Goal: Task Accomplishment & Management: Use online tool/utility

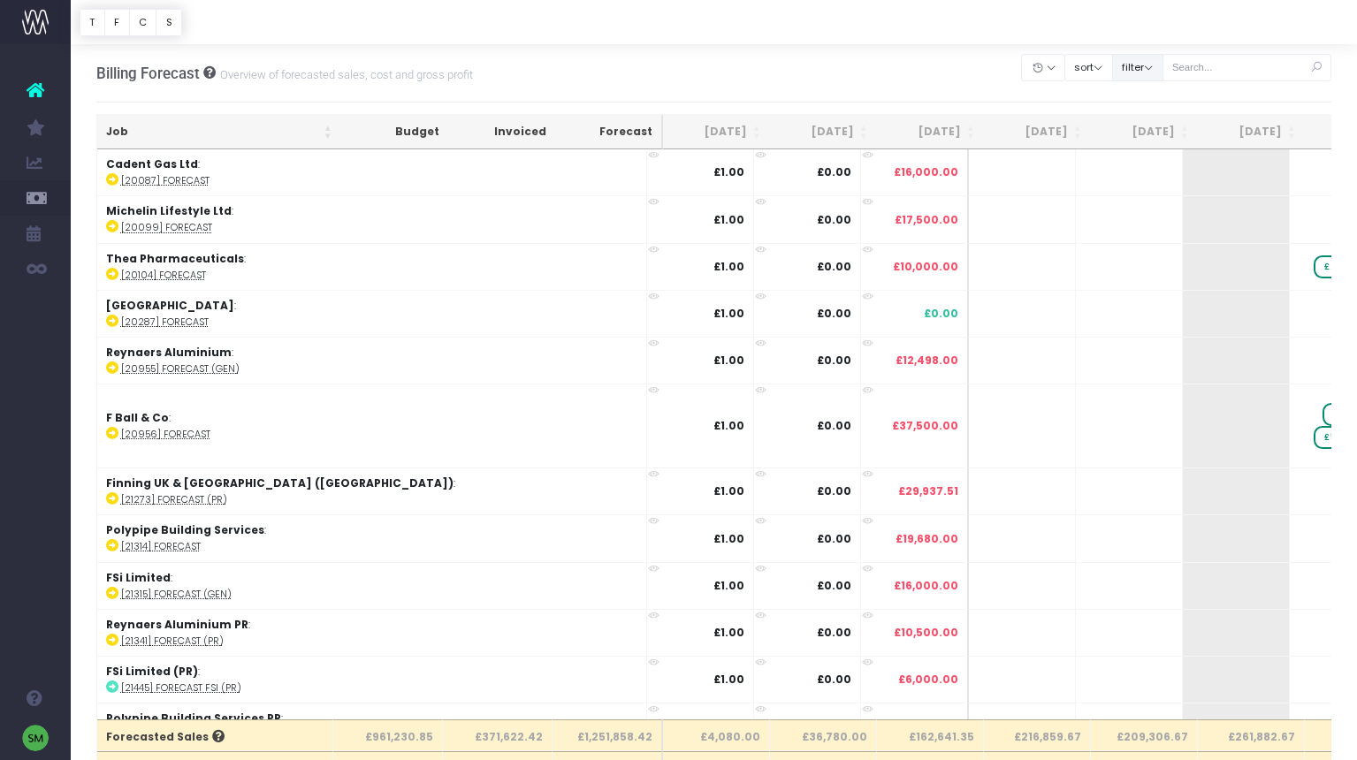
click at [1163, 71] on button "filter" at bounding box center [1137, 67] width 51 height 27
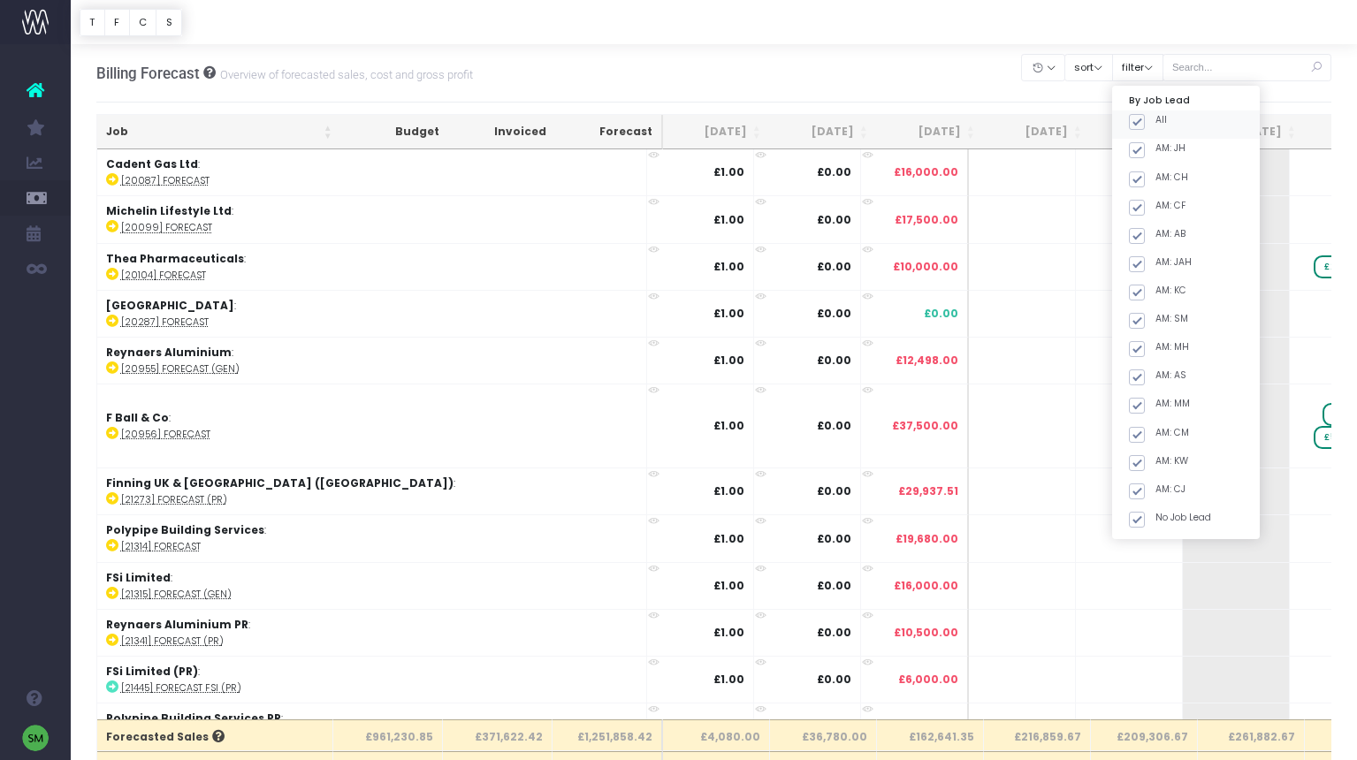
click at [1145, 123] on span at bounding box center [1137, 122] width 16 height 16
click at [1163, 123] on input "All" at bounding box center [1160, 118] width 11 height 11
checkbox input "false"
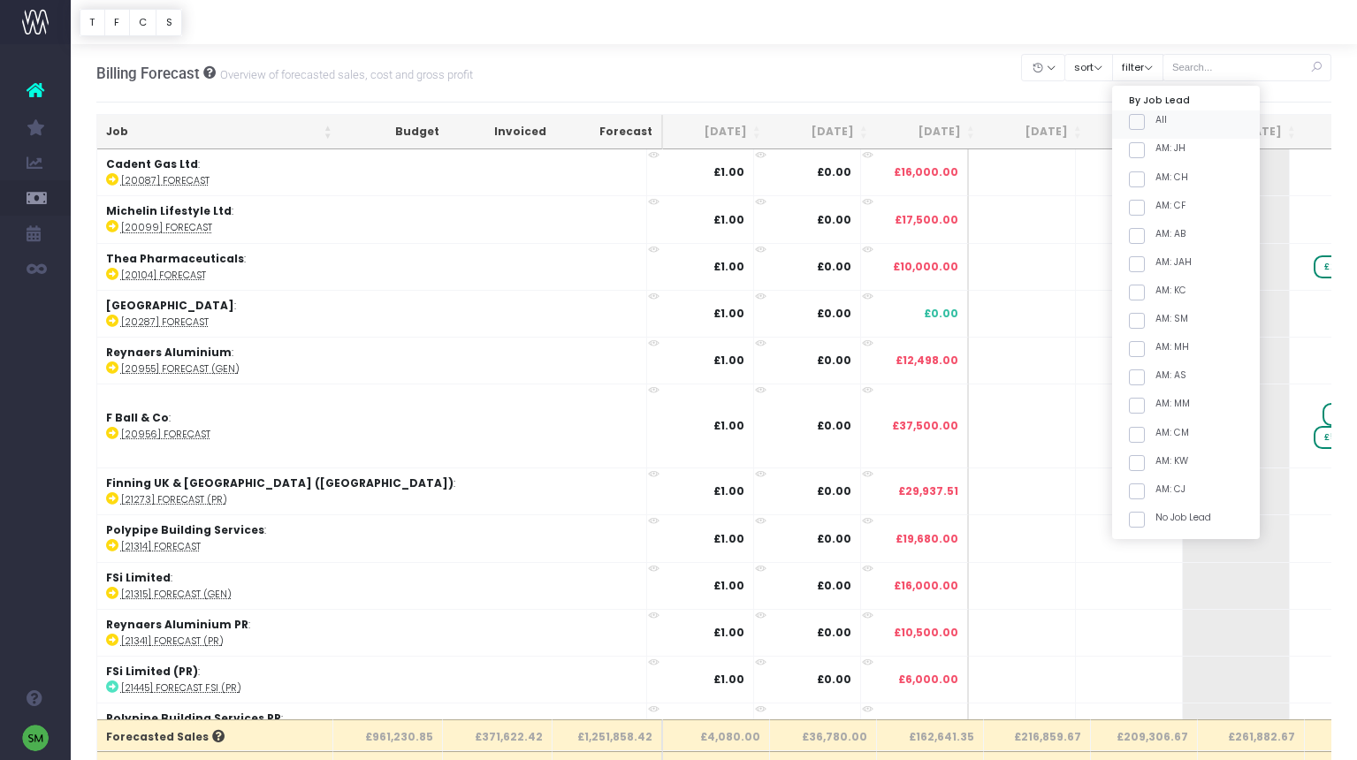
checkbox input "false"
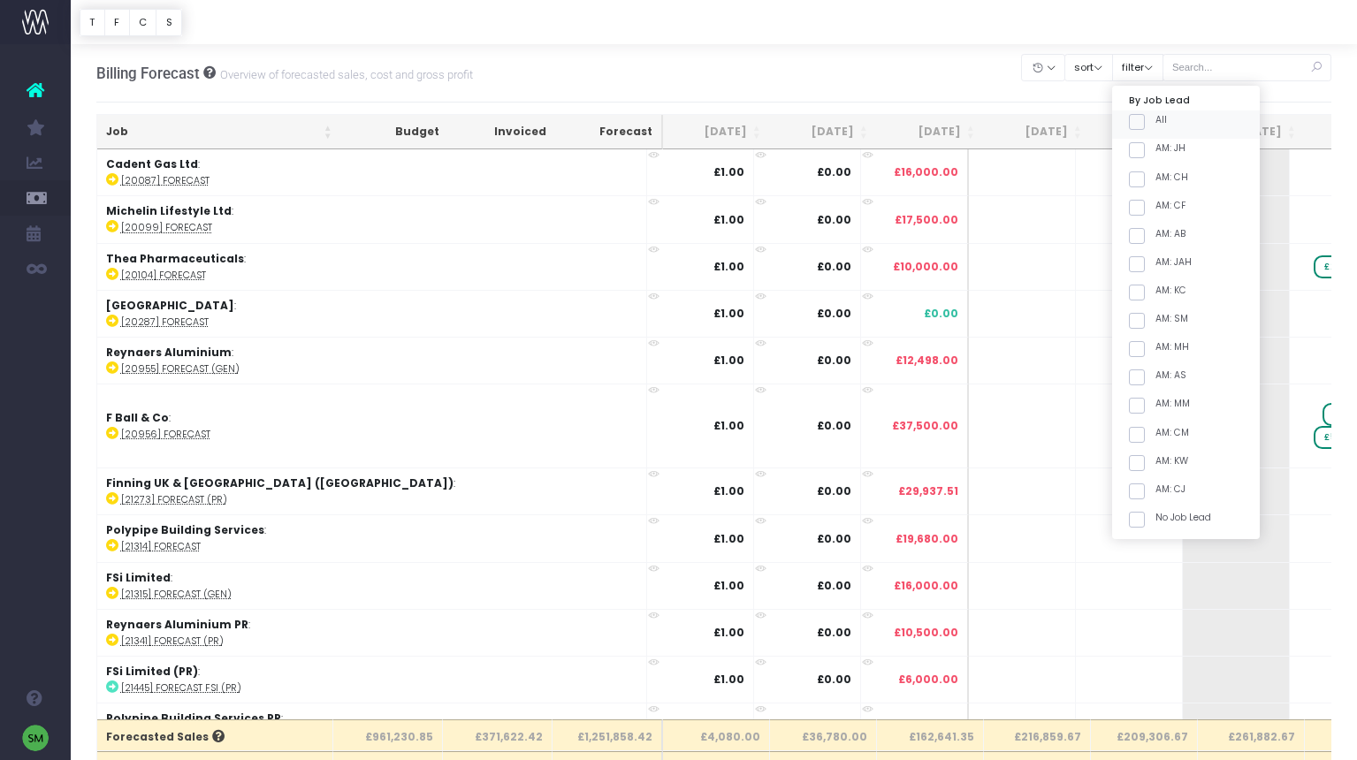
checkbox input "false"
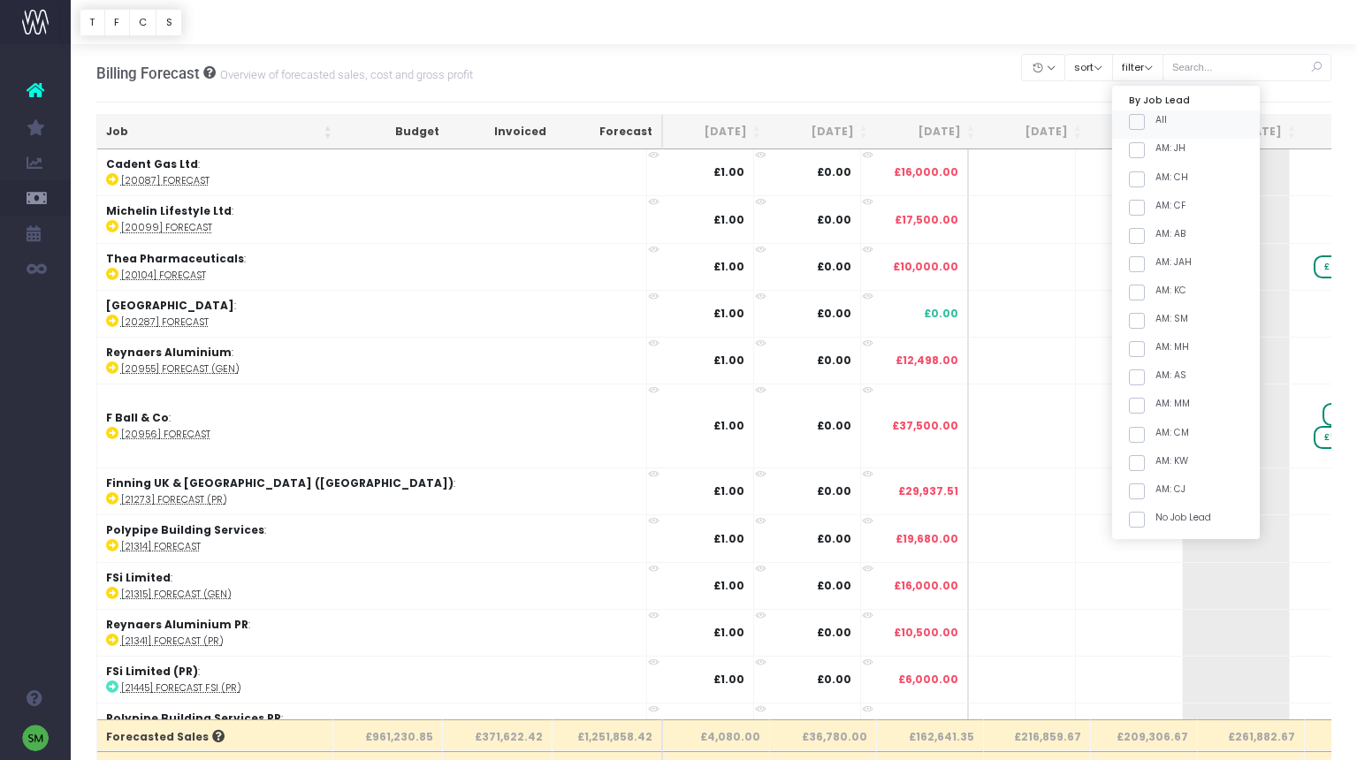
checkbox input "false"
click at [1145, 324] on span at bounding box center [1137, 321] width 16 height 16
click at [1161, 324] on input "AM: SM" at bounding box center [1160, 317] width 11 height 11
checkbox input "true"
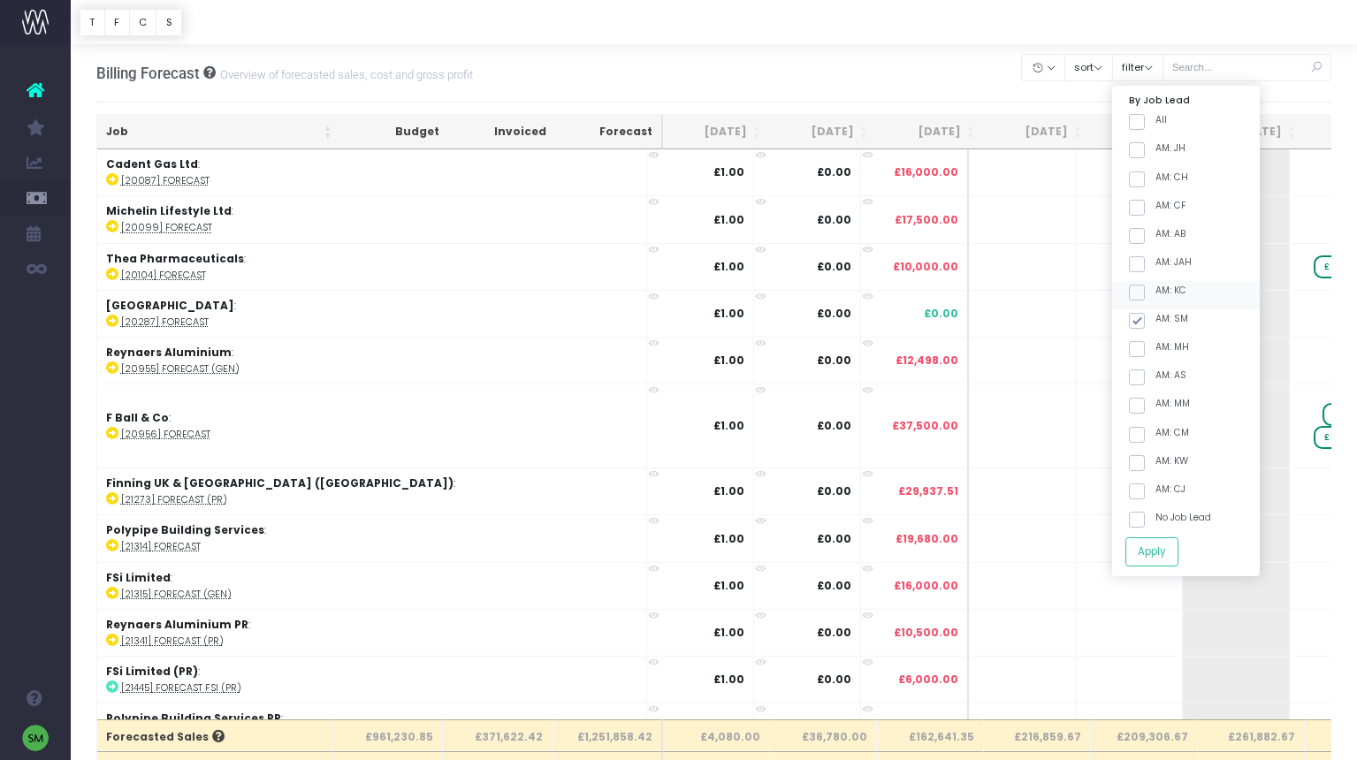
click at [1145, 292] on span at bounding box center [1137, 293] width 16 height 16
click at [1157, 292] on input "AM: KC" at bounding box center [1160, 289] width 11 height 11
checkbox input "true"
click at [1171, 553] on button "Apply" at bounding box center [1151, 551] width 53 height 29
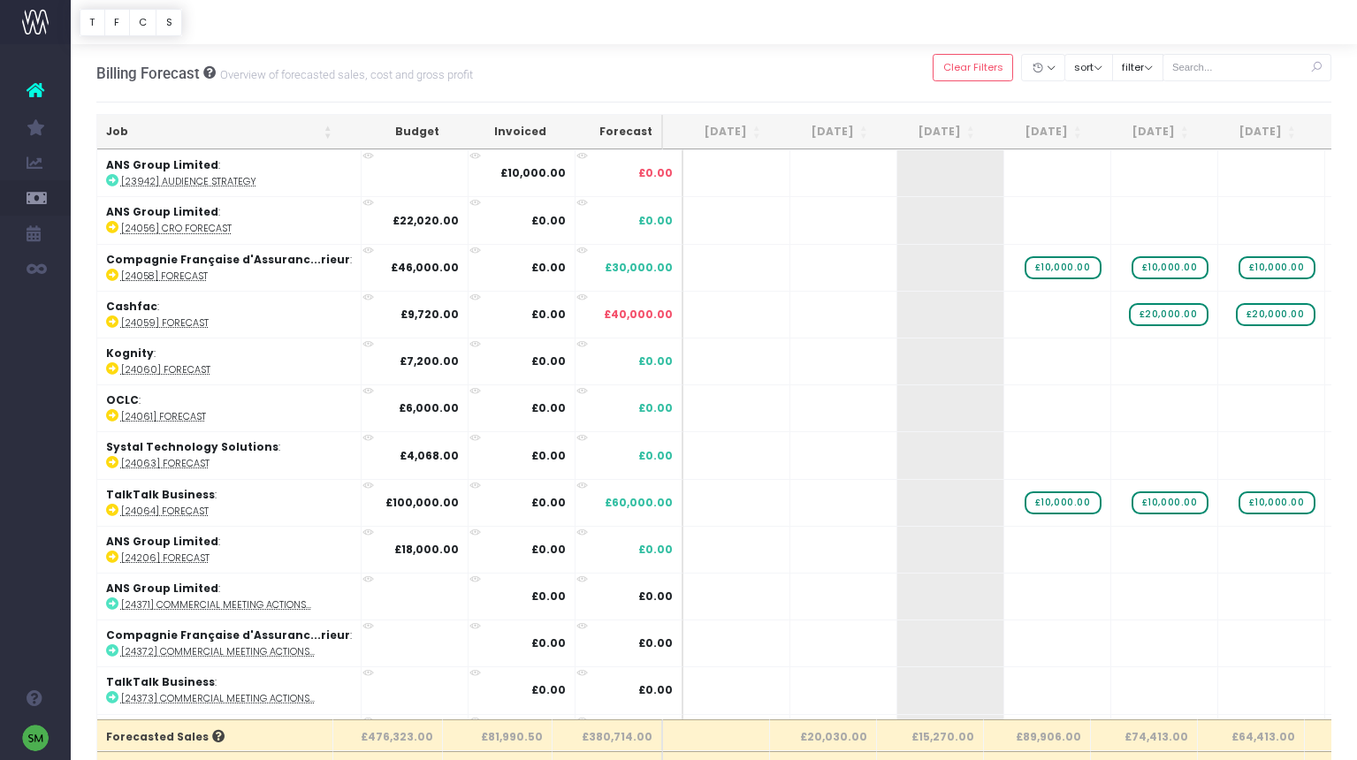
click at [325, 133] on th "Job" at bounding box center [219, 132] width 244 height 34
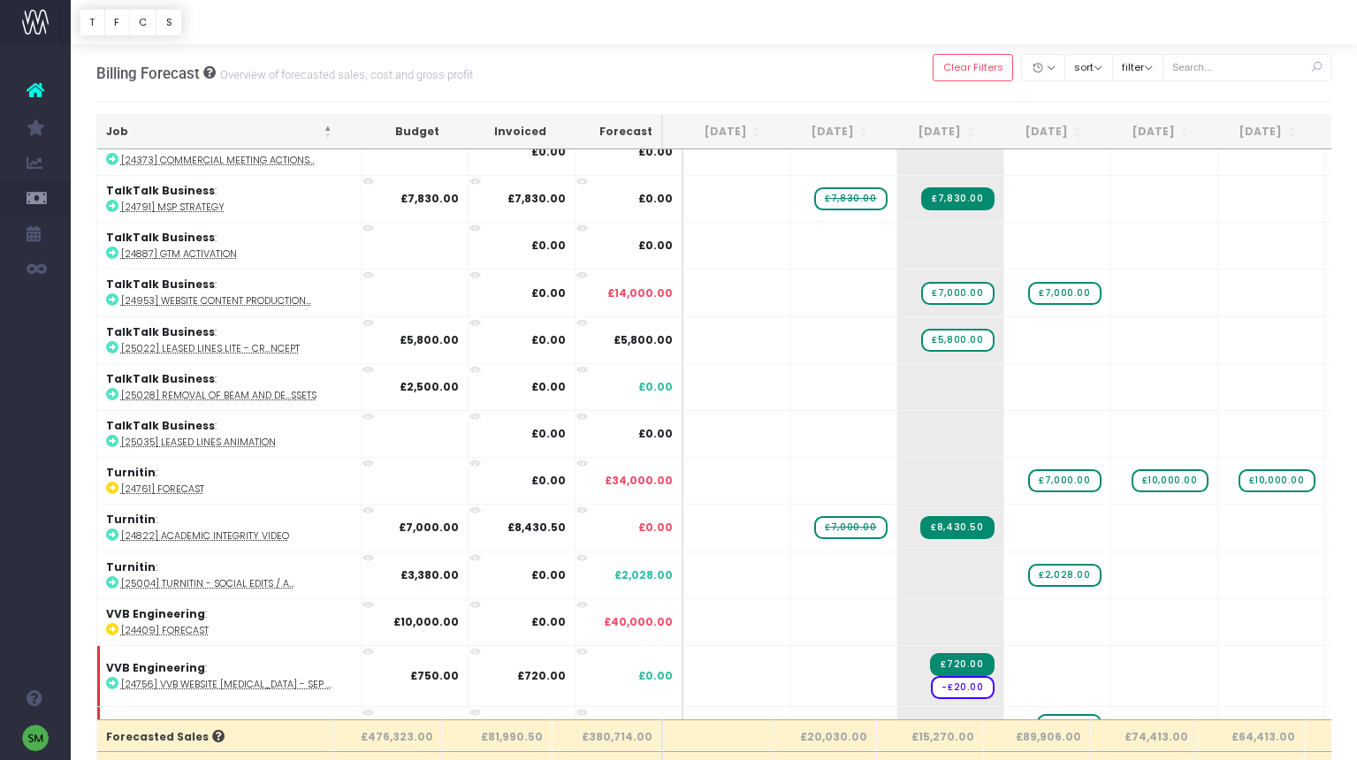
scroll to position [3401, 0]
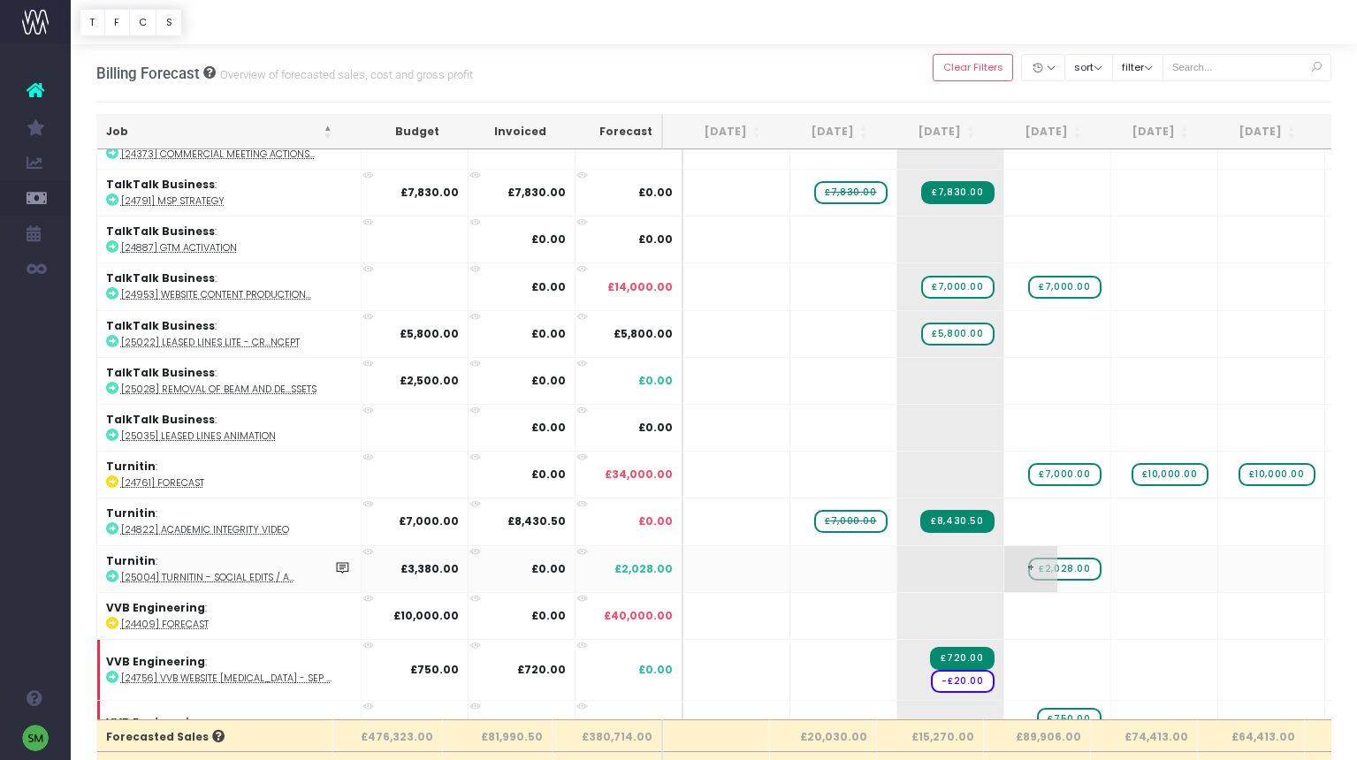
click at [1055, 559] on span "£2,028.00" at bounding box center [1064, 569] width 72 height 23
click at [1062, 558] on span "£2,028.00" at bounding box center [1064, 569] width 72 height 23
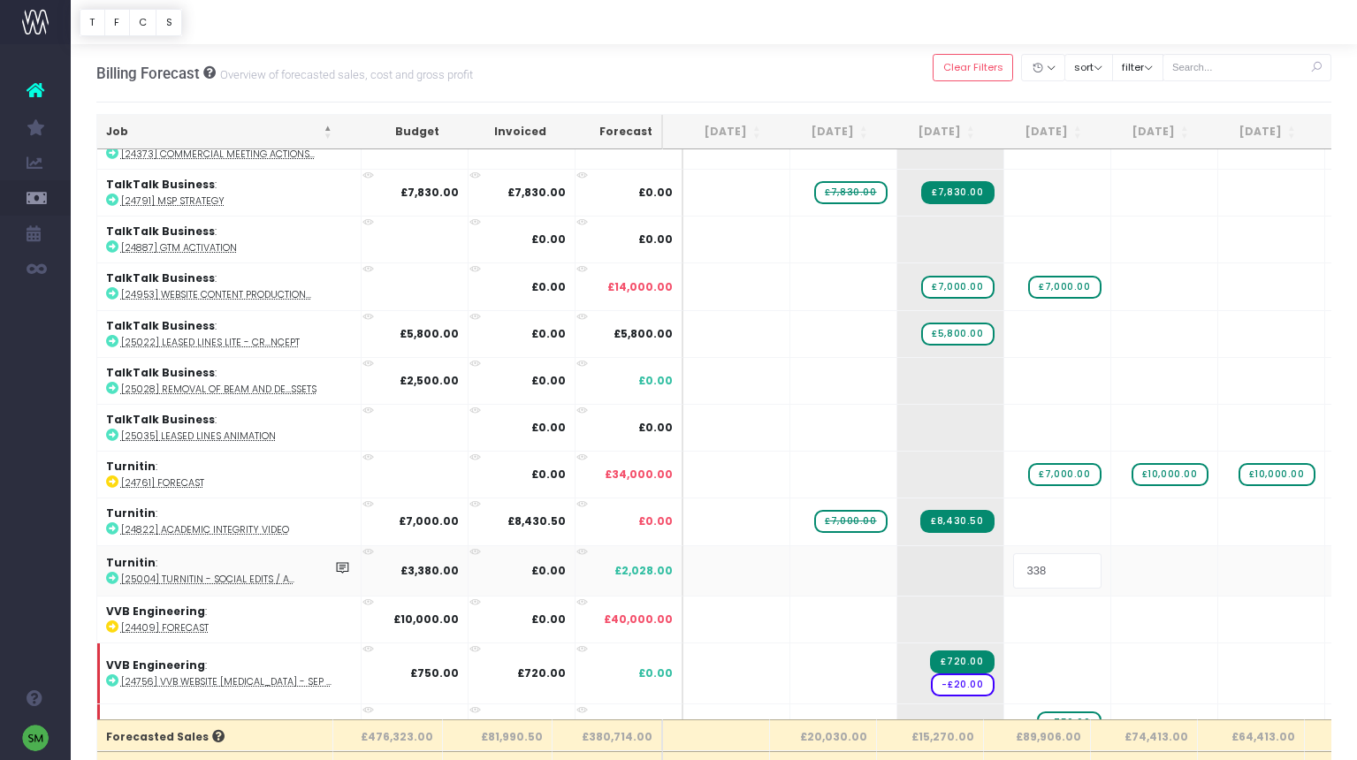
type input "3380"
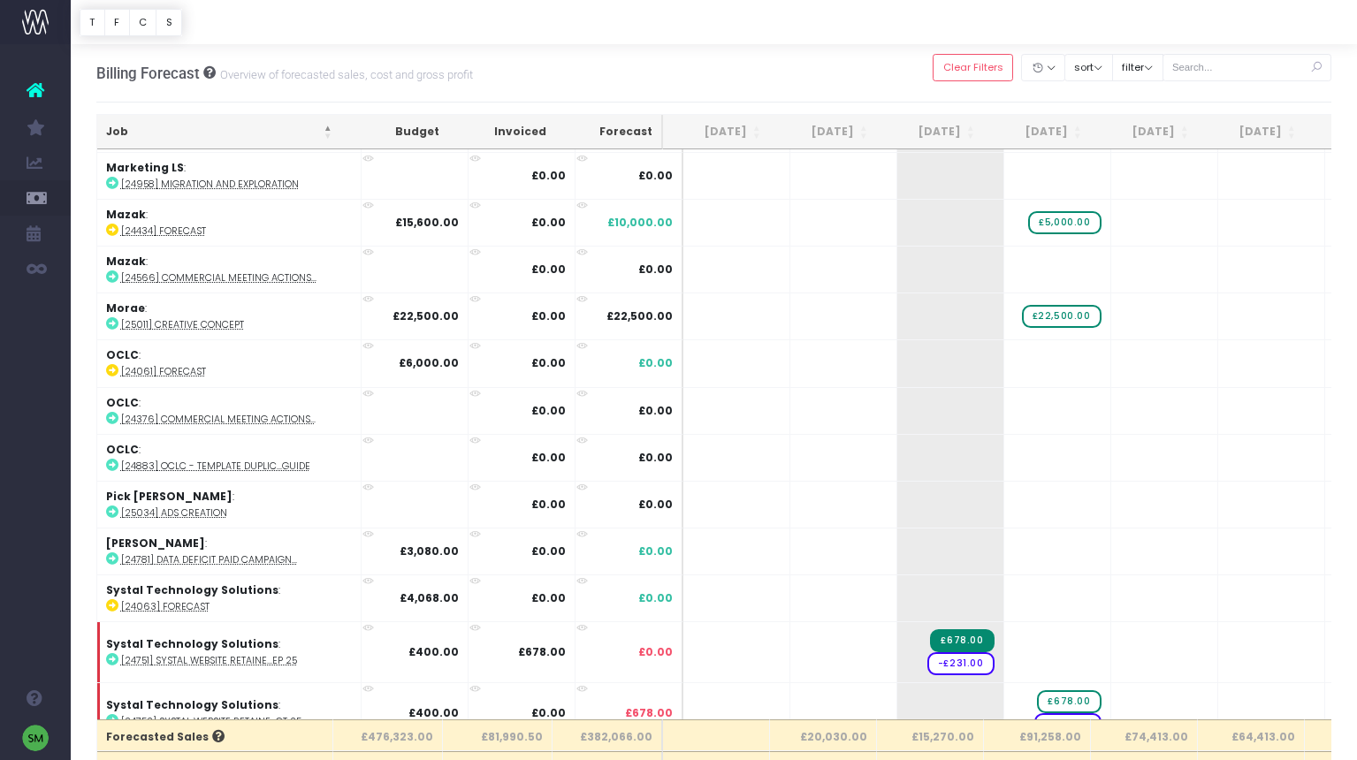
scroll to position [2444, 0]
